Goal: Information Seeking & Learning: Find specific fact

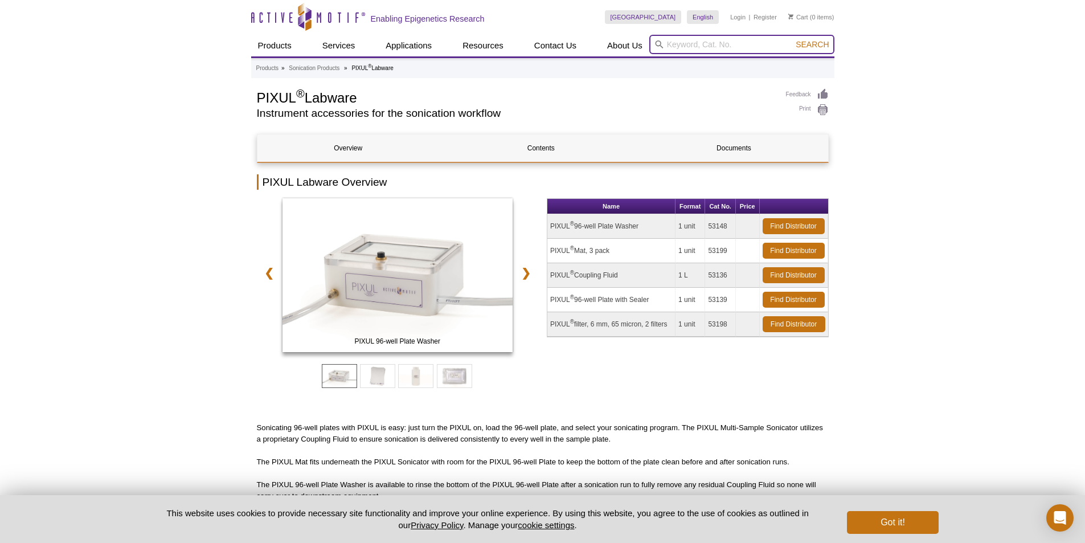
click at [681, 39] on input "search" at bounding box center [741, 44] width 185 height 19
paste input "53139"
type input "53139"
click at [792, 39] on button "Search" at bounding box center [812, 44] width 40 height 10
click at [619, 303] on td "PIXUL ® 96-well Plate with Sealer" at bounding box center [611, 300] width 128 height 24
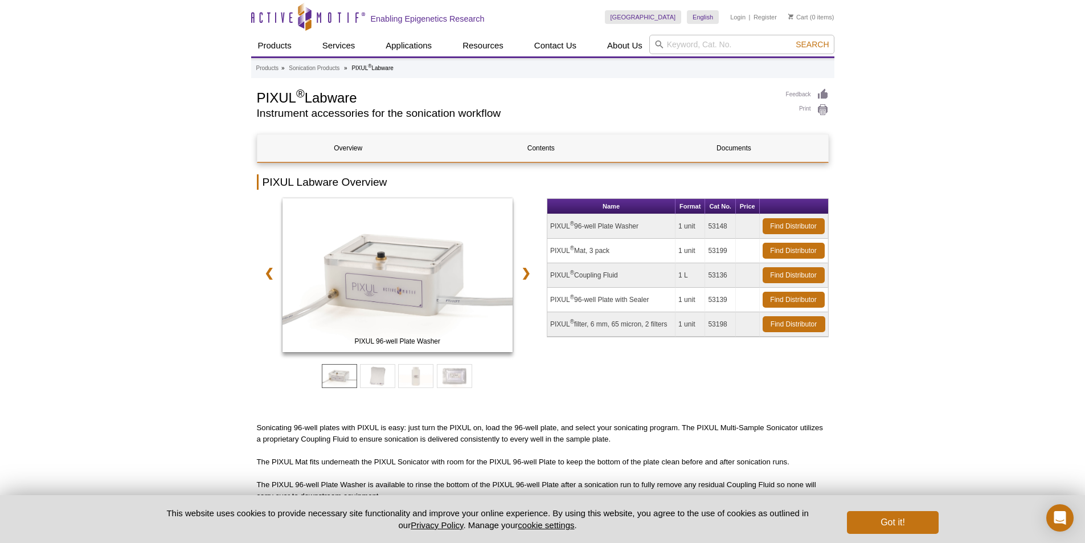
click at [711, 300] on td "53139" at bounding box center [720, 300] width 31 height 24
drag, startPoint x: 709, startPoint y: 300, endPoint x: 737, endPoint y: 300, distance: 27.9
click at [737, 300] on tr "PIXUL ® 96-well Plate with Sealer 1 unit 53139 Find Distributor" at bounding box center [687, 300] width 281 height 24
copy tr "53139"
